Goal: Information Seeking & Learning: Learn about a topic

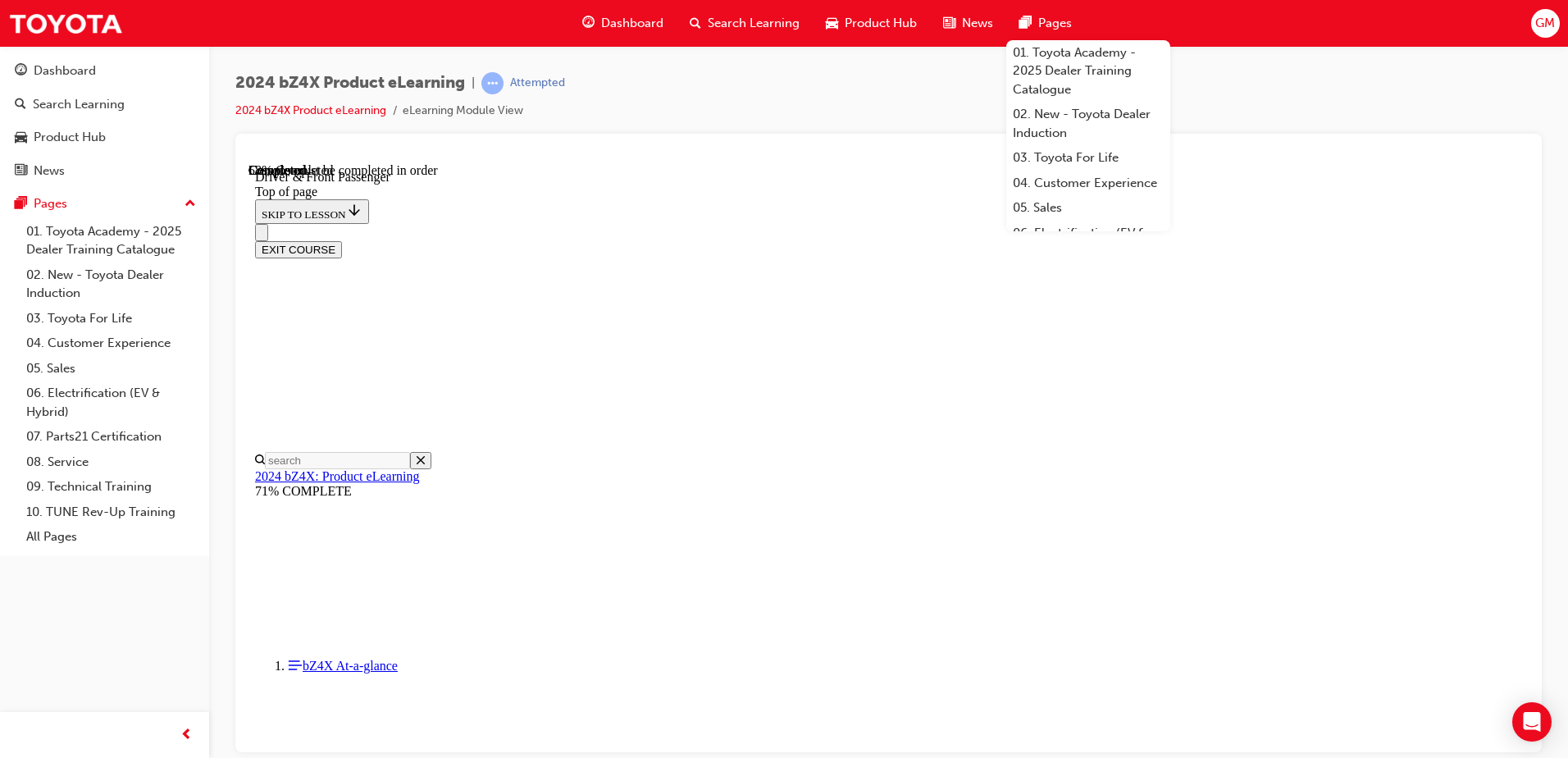
scroll to position [97, 0]
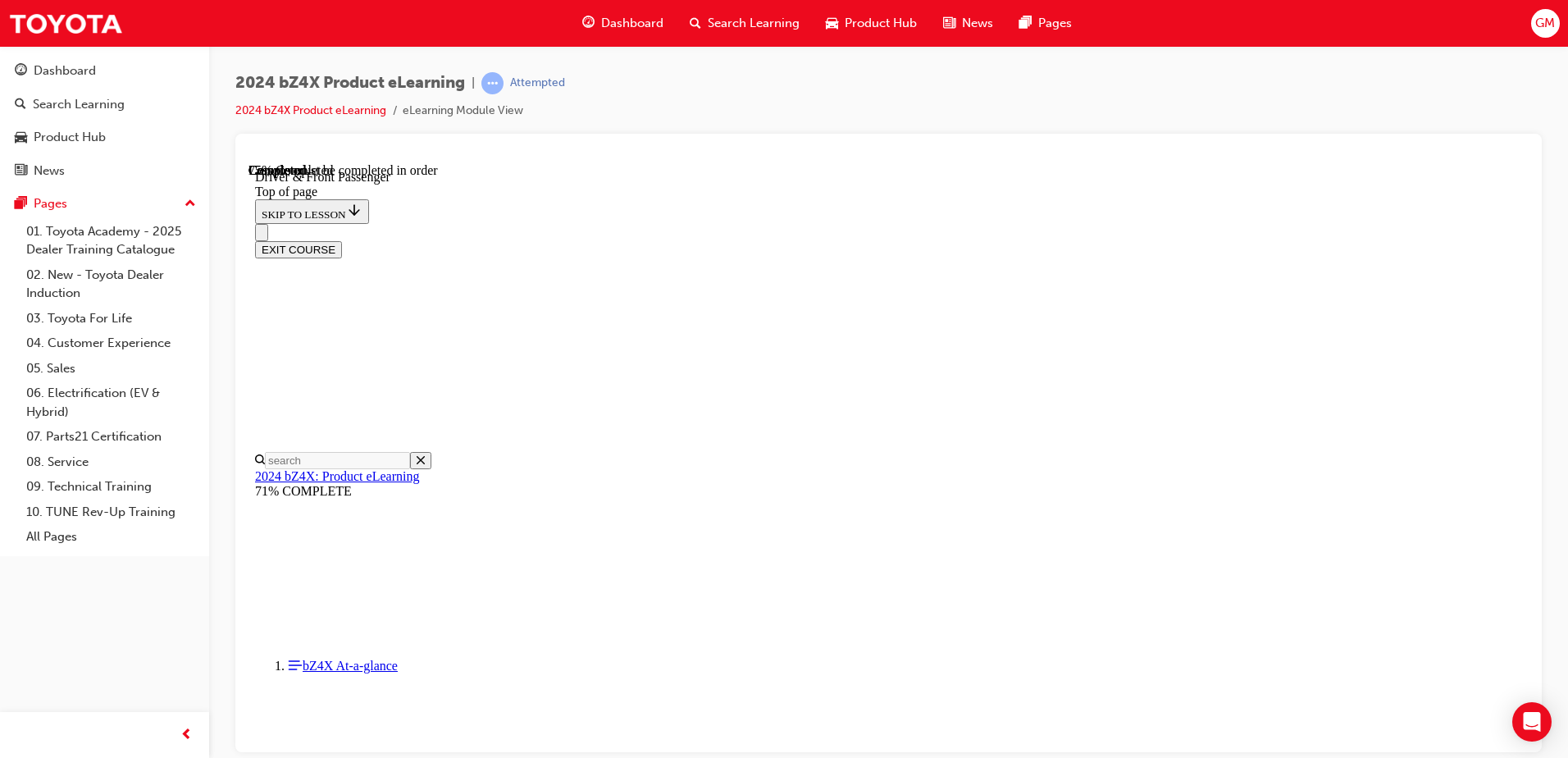
scroll to position [3344, 0]
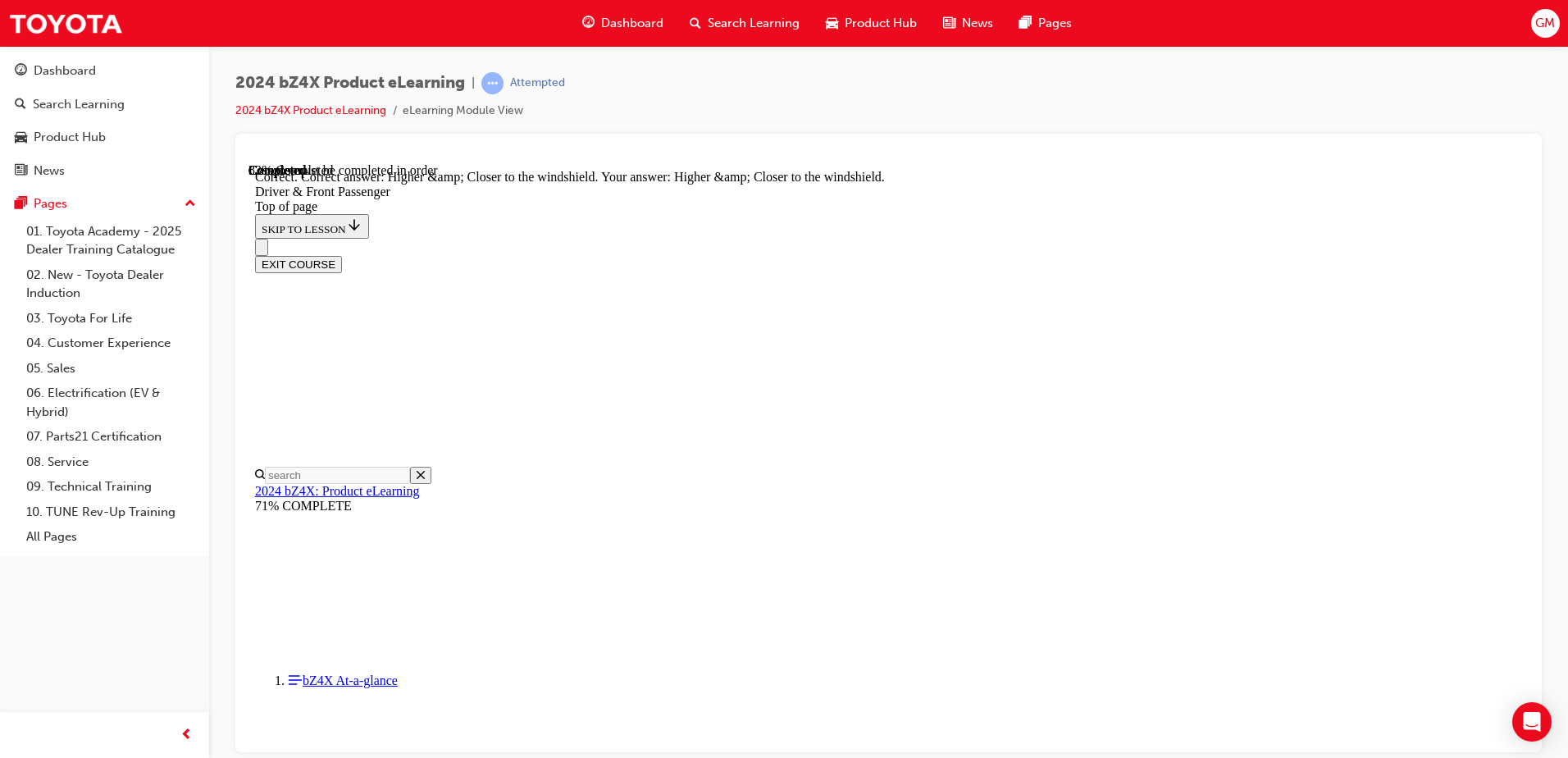
scroll to position [420, 0]
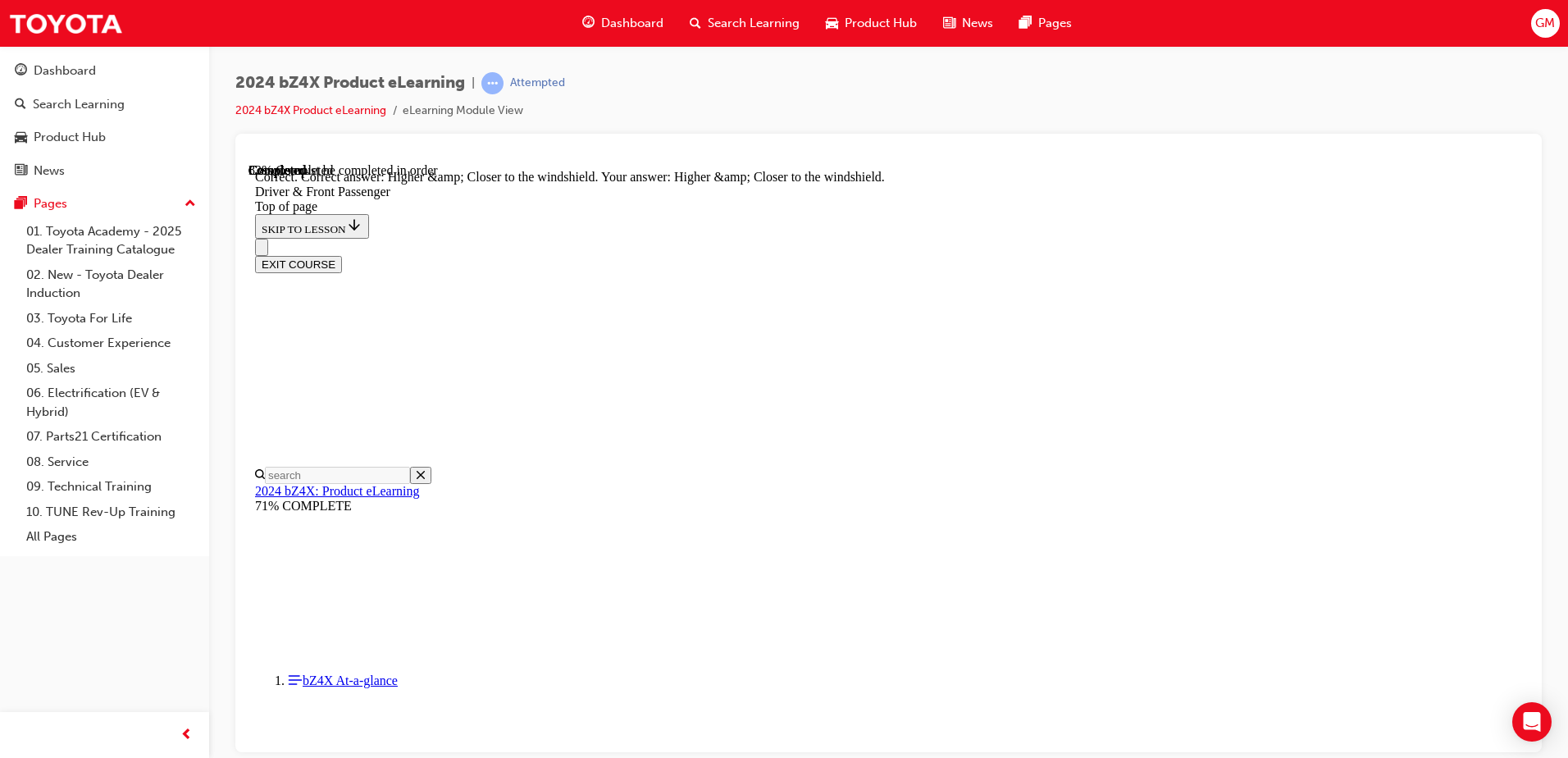
scroll to position [560, 0]
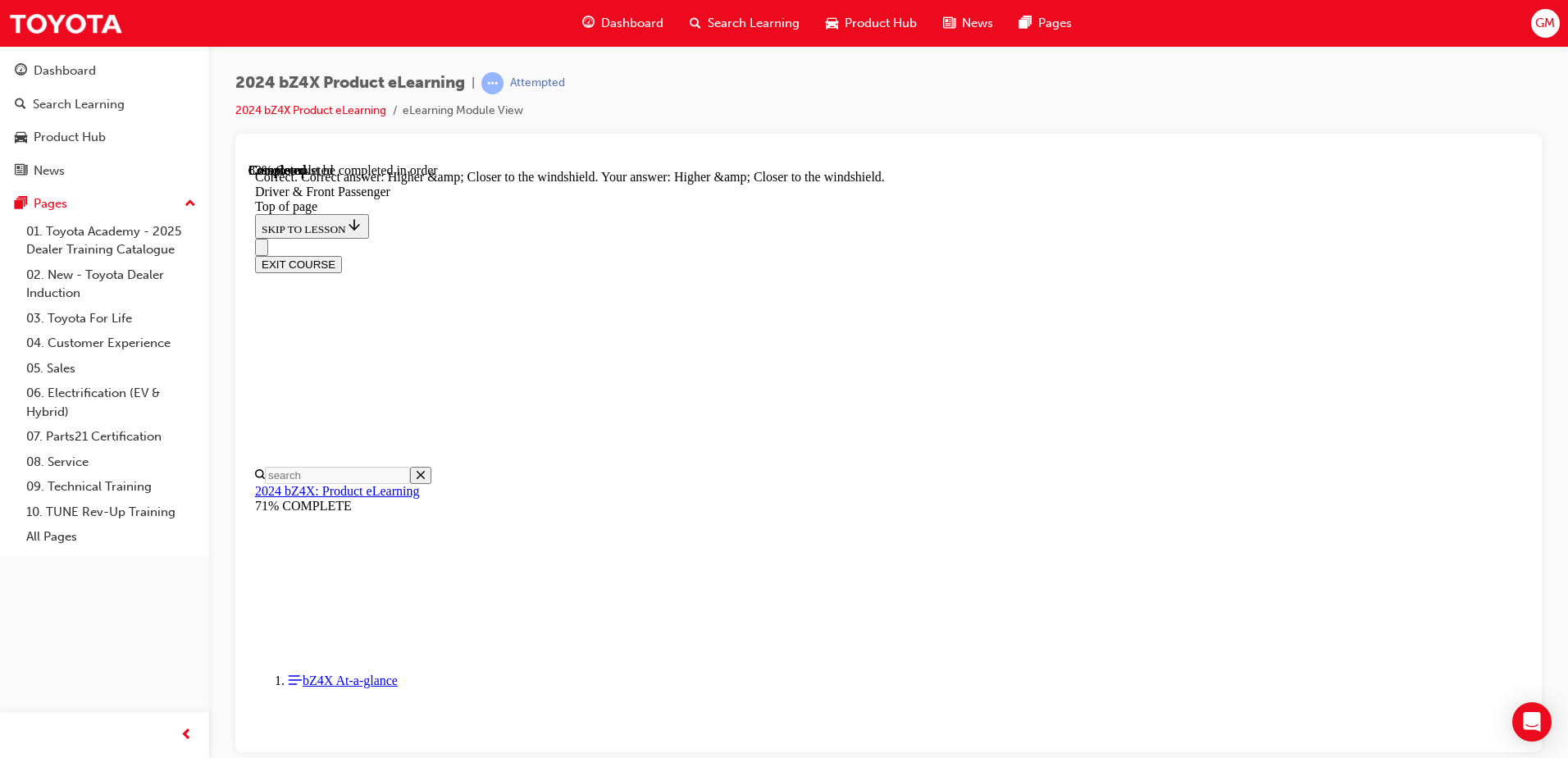
scroll to position [584, 0]
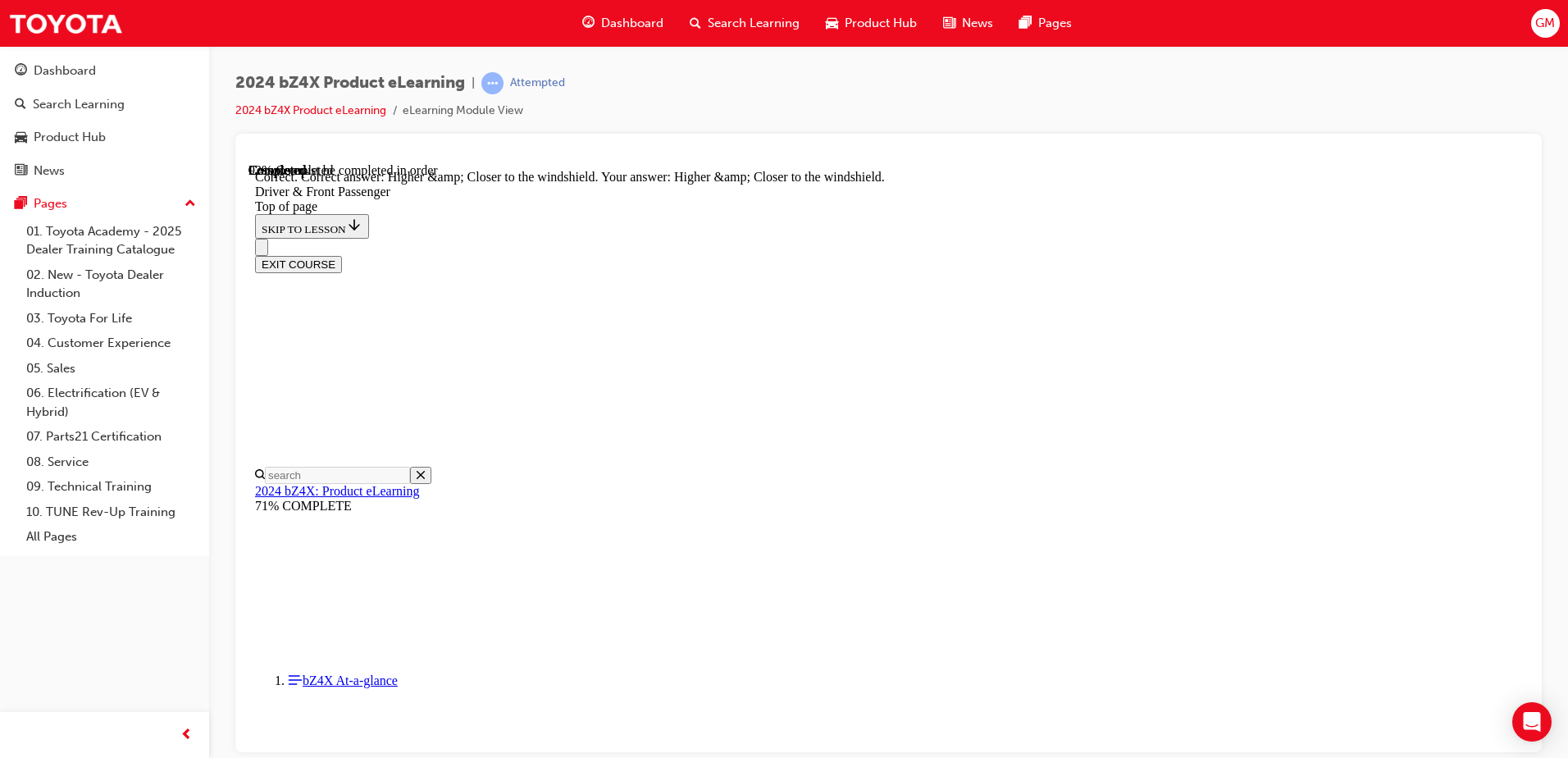
scroll to position [420, 0]
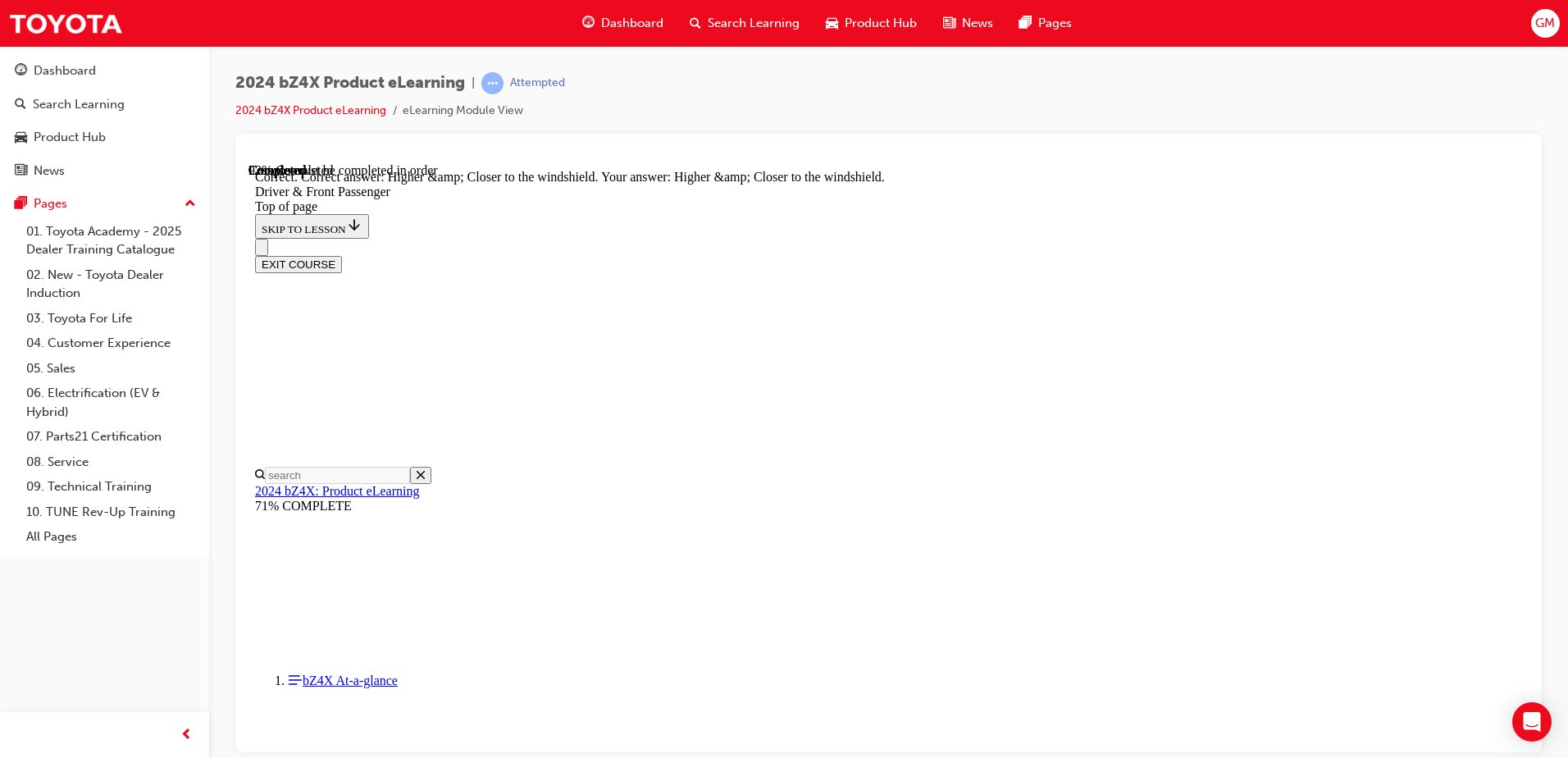
scroll to position [478, 0]
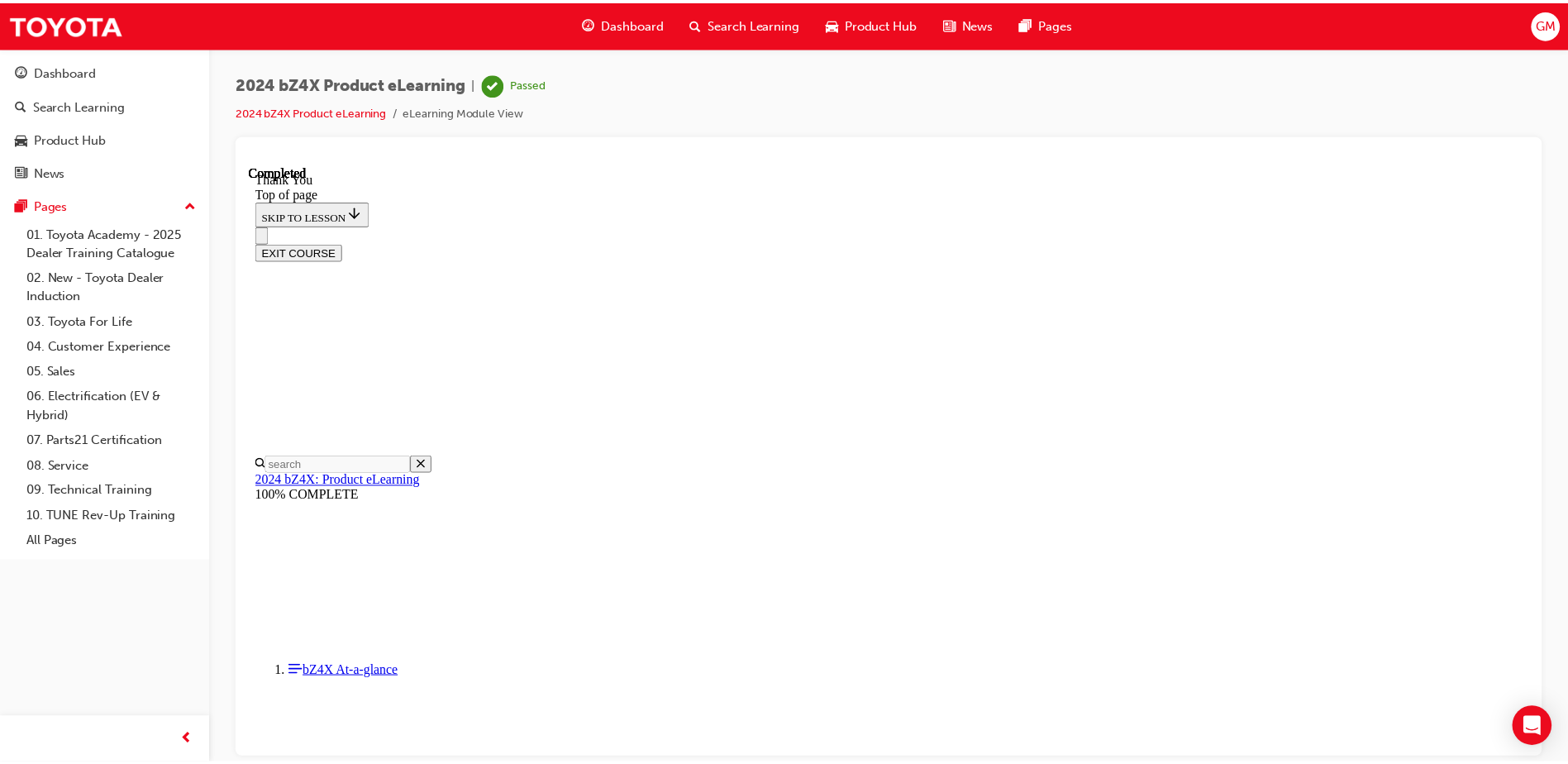
scroll to position [681, 0]
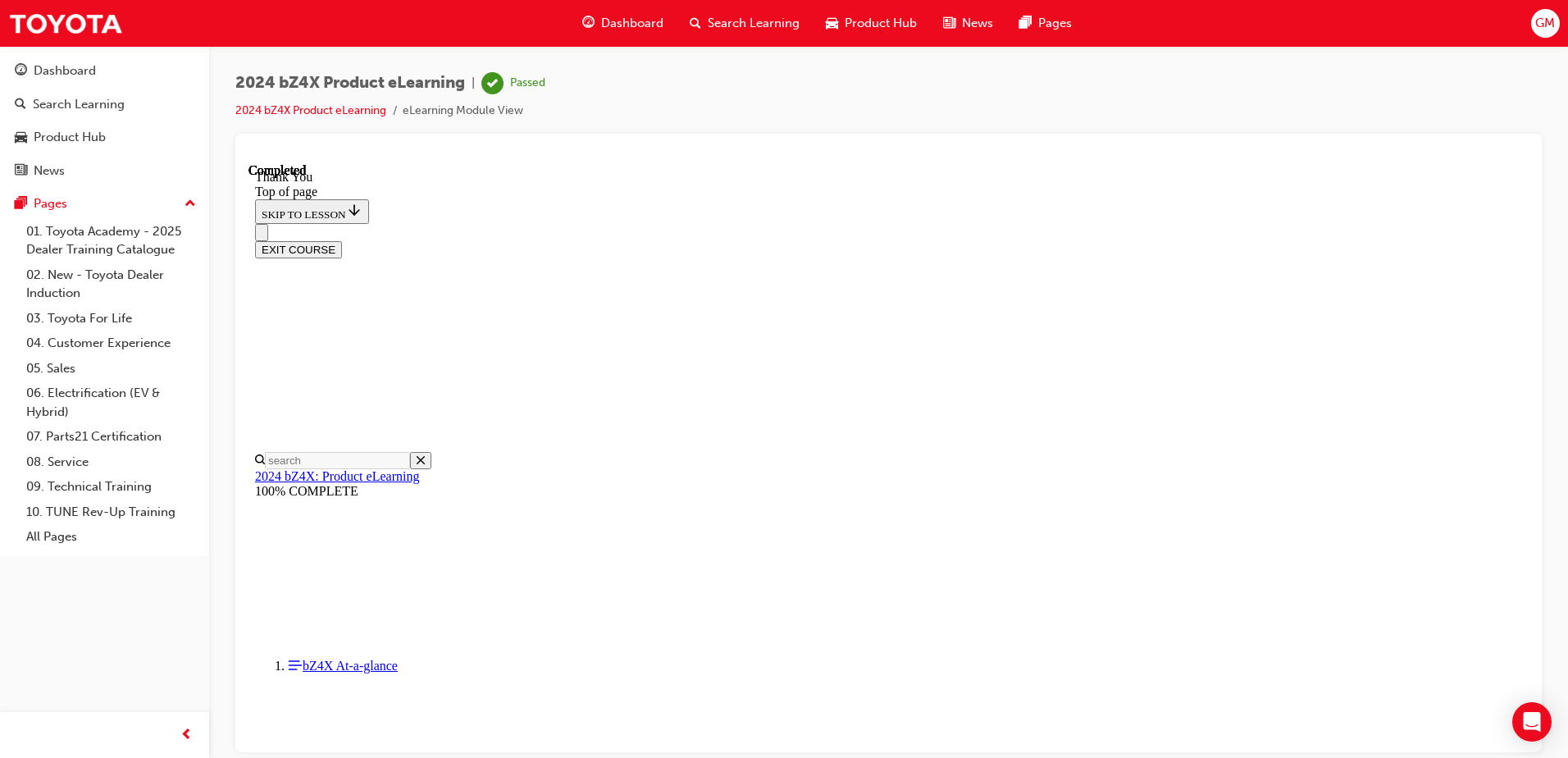
click at [342, 240] on button "EXIT COURSE" at bounding box center [299, 248] width 87 height 17
click at [65, 85] on link "Dashboard" at bounding box center [104, 70] width 196 height 30
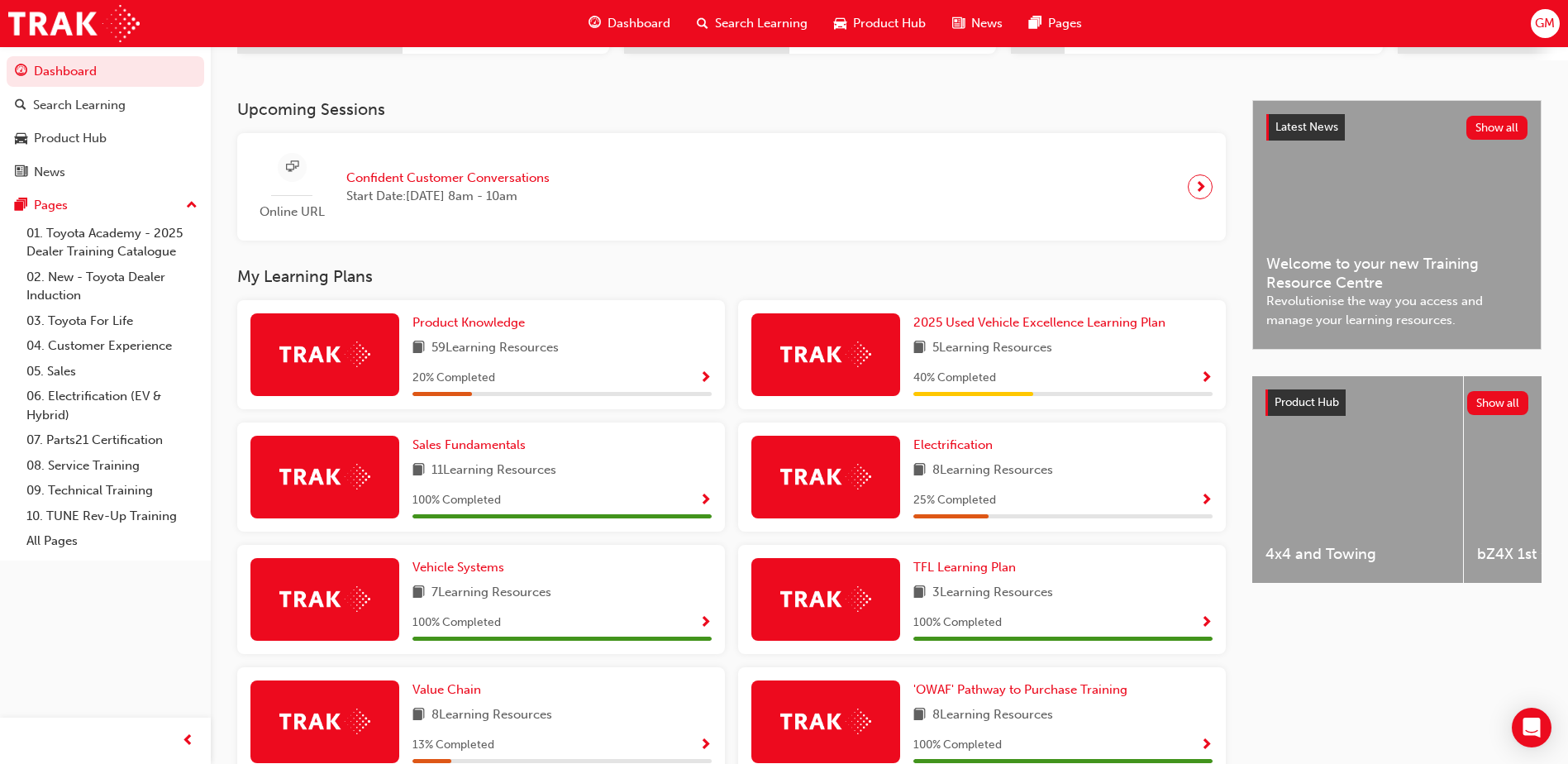
scroll to position [314, 0]
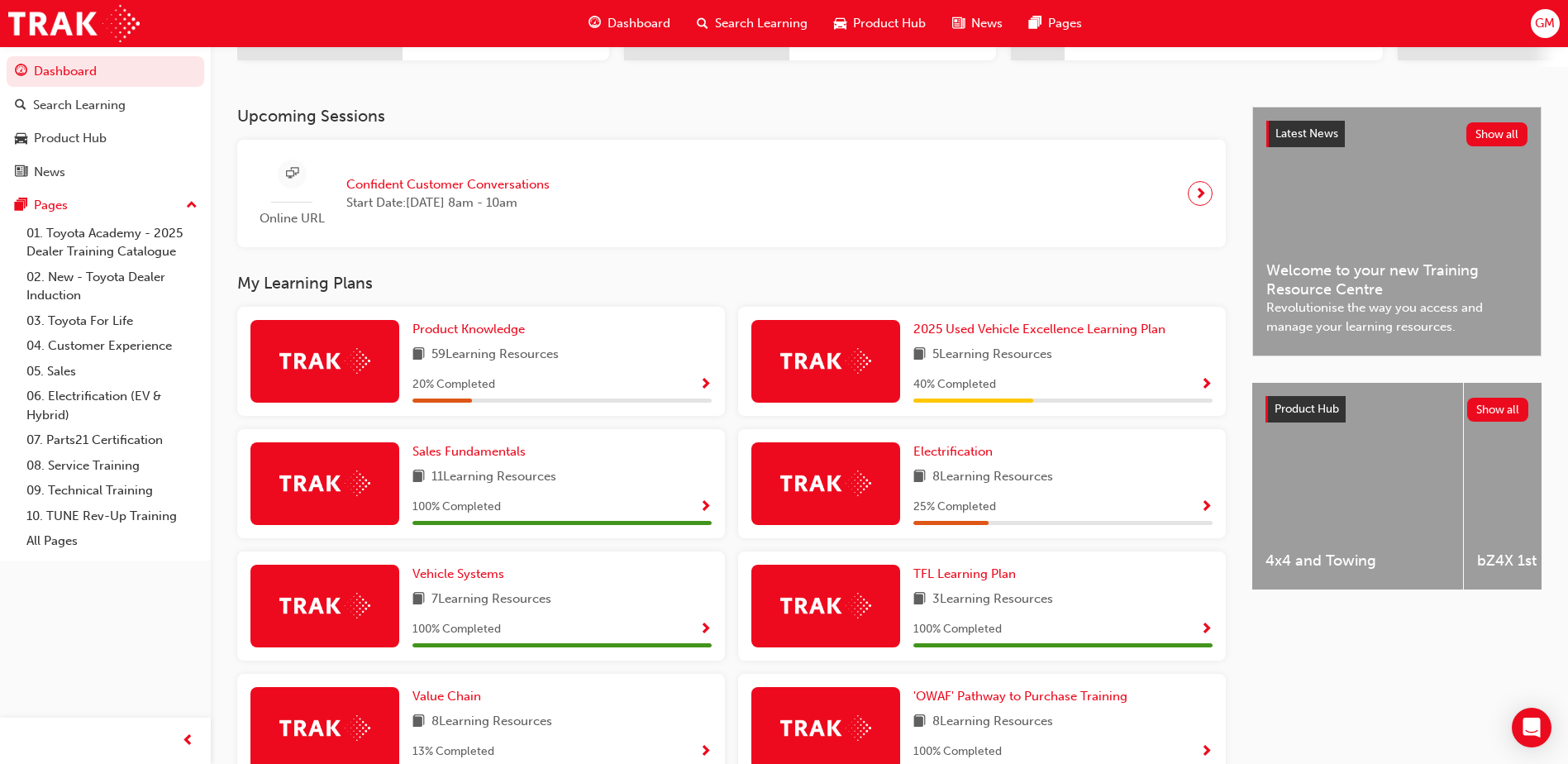
click at [1100, 497] on div "Electrification 8 Learning Resources 25 % Completed" at bounding box center [1062, 484] width 299 height 82
click at [1201, 511] on span "Show Progress" at bounding box center [1207, 508] width 13 height 15
